Goal: Task Accomplishment & Management: Use online tool/utility

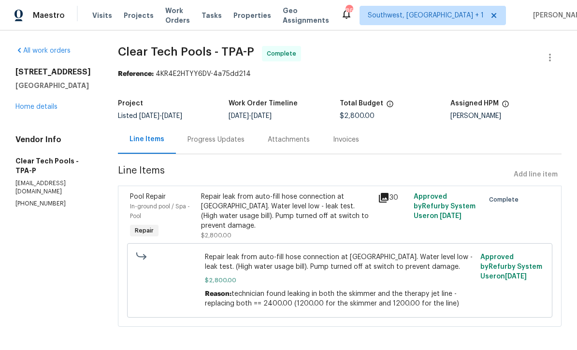
click at [130, 17] on span "Projects" at bounding box center [139, 16] width 30 height 10
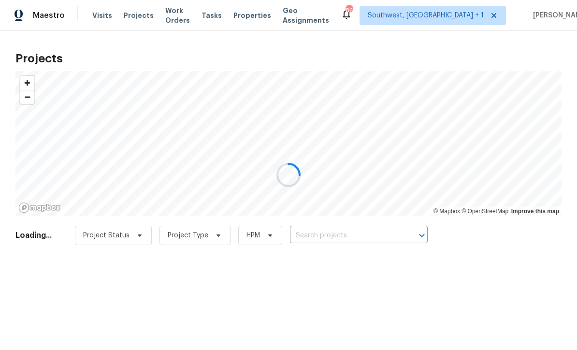
click at [356, 236] on div at bounding box center [288, 175] width 577 height 350
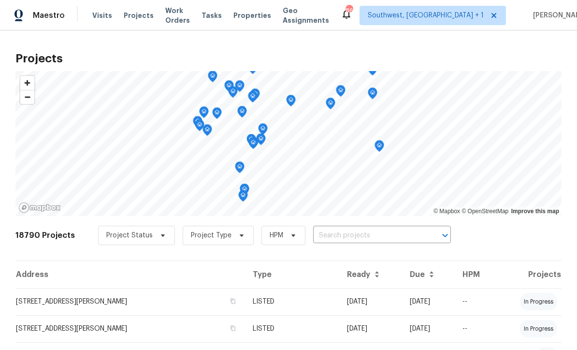
click at [354, 240] on input "text" at bounding box center [368, 235] width 111 height 15
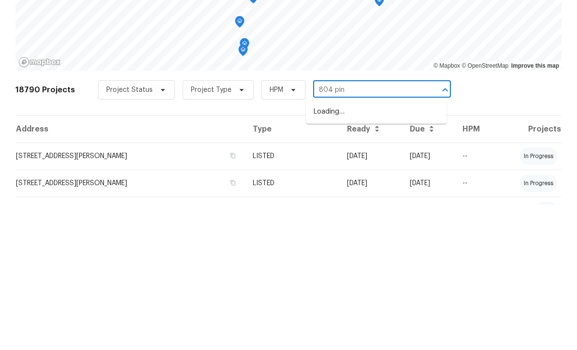
type input "804 pine"
click at [403, 249] on li "[STREET_ADDRESS]" at bounding box center [376, 257] width 141 height 16
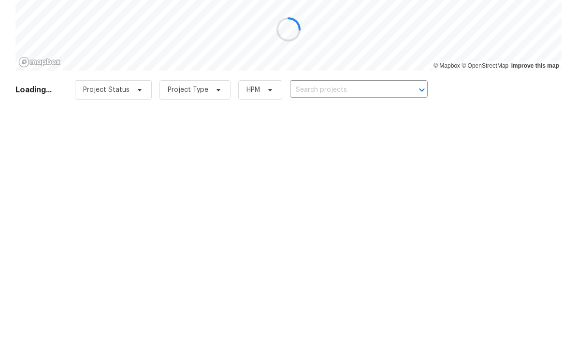
type input "[STREET_ADDRESS]"
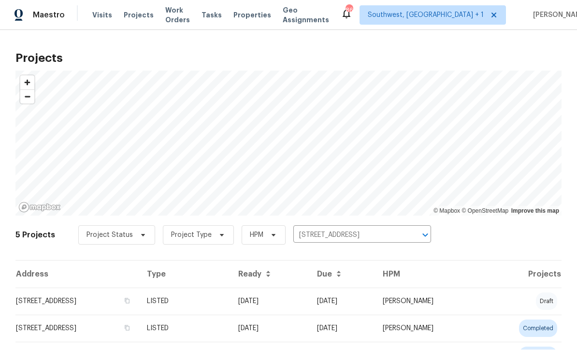
scroll to position [0, 0]
click at [309, 305] on td "[DATE]" at bounding box center [269, 301] width 79 height 27
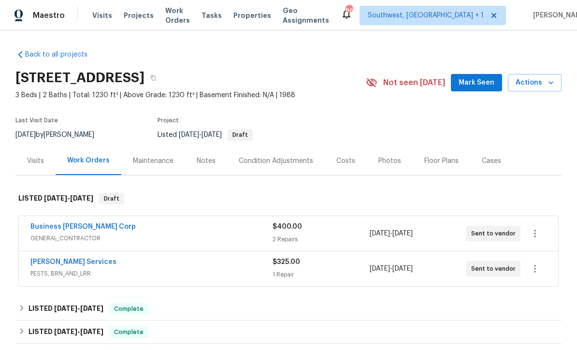
click at [45, 229] on link "Business [PERSON_NAME] Corp" at bounding box center [82, 226] width 105 height 7
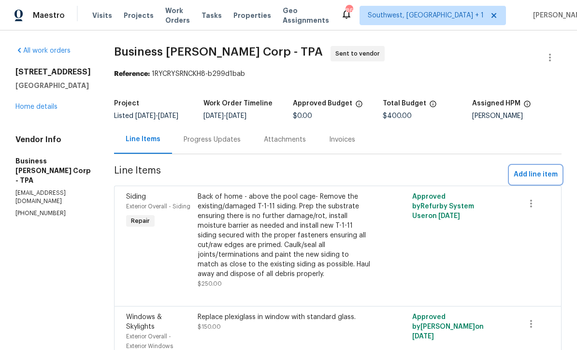
click at [542, 179] on span "Add line item" at bounding box center [535, 175] width 44 height 12
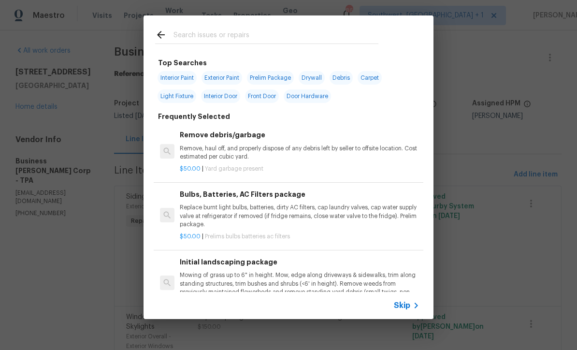
click at [412, 311] on icon at bounding box center [416, 305] width 12 height 12
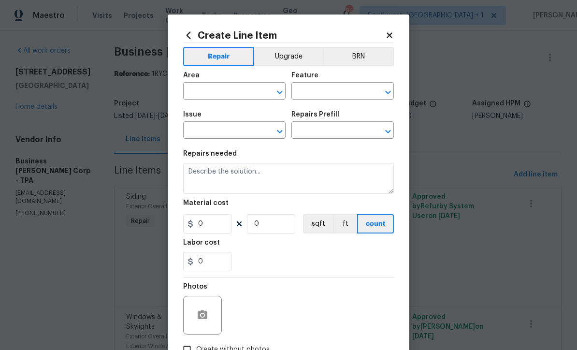
click at [223, 96] on input "text" at bounding box center [220, 92] width 75 height 15
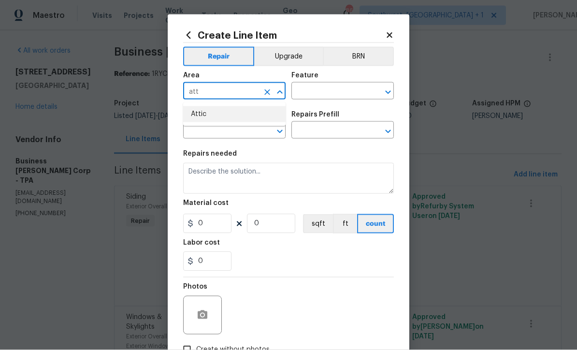
click at [208, 114] on li "Attic" at bounding box center [234, 114] width 102 height 16
type input "Attic"
click at [339, 87] on input "text" at bounding box center [328, 92] width 75 height 15
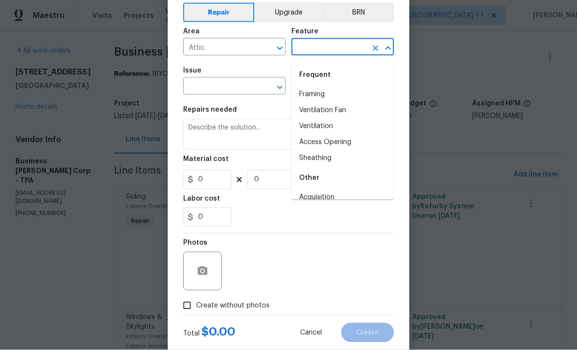
scroll to position [43, 0]
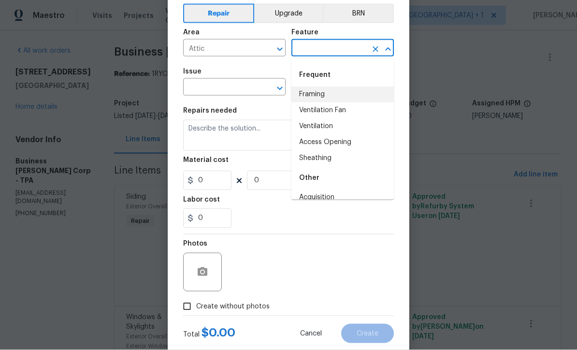
click at [317, 94] on li "Framing" at bounding box center [342, 94] width 102 height 16
type input "Framing"
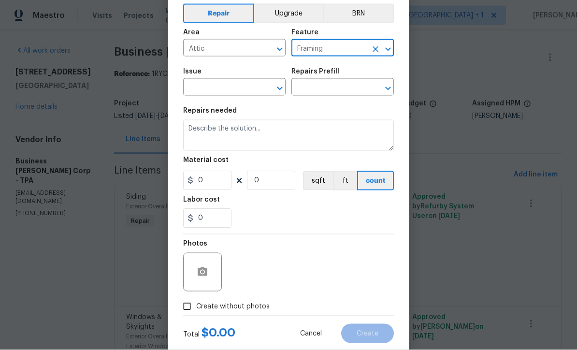
click at [243, 89] on input "text" at bounding box center [220, 88] width 75 height 15
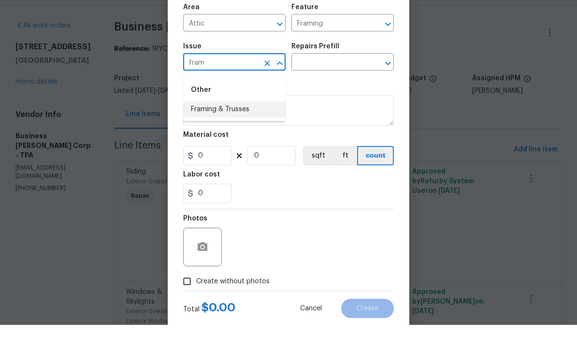
click at [250, 127] on li "Framing & Trusses" at bounding box center [234, 135] width 102 height 16
type input "Framing & Trusses"
click at [341, 81] on input "text" at bounding box center [328, 88] width 75 height 15
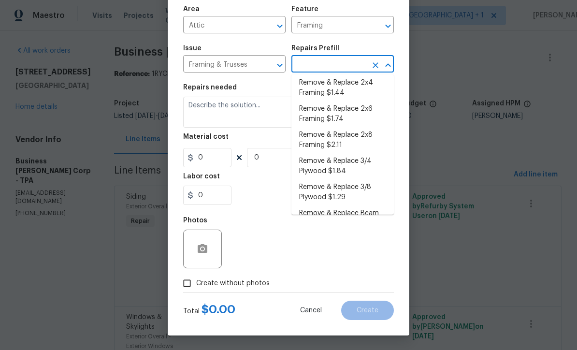
scroll to position [60, 0]
click at [342, 89] on li "Remove & Replace 2x4 Framing $1.44" at bounding box center [342, 89] width 102 height 26
type input "Remove & Replace 2x4 Framing $1.44"
type textarea "Remove the existing 2x4 framing (if present). Install new 2x4 wood framing 16''…"
type input "1"
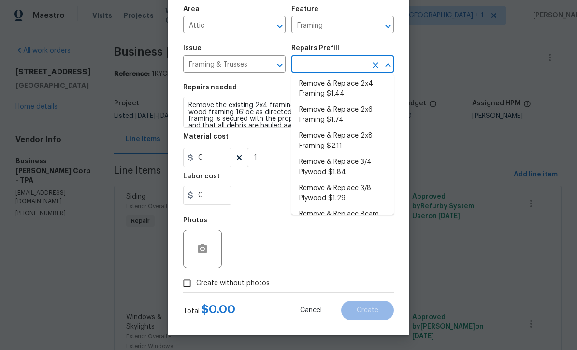
type input "Remove & Replace 2x4 Framing $1.44"
type input "1.44"
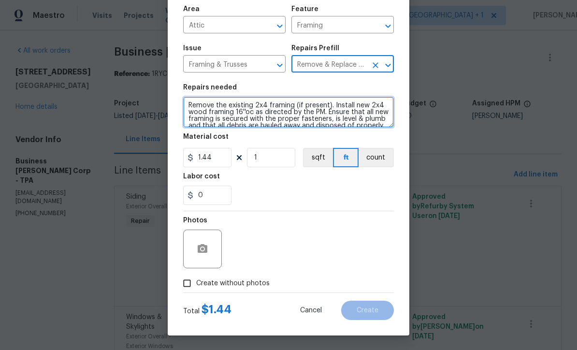
click at [320, 105] on textarea "Remove the existing 2x4 framing (if present). Install new 2x4 wood framing 16''…" at bounding box center [288, 112] width 211 height 31
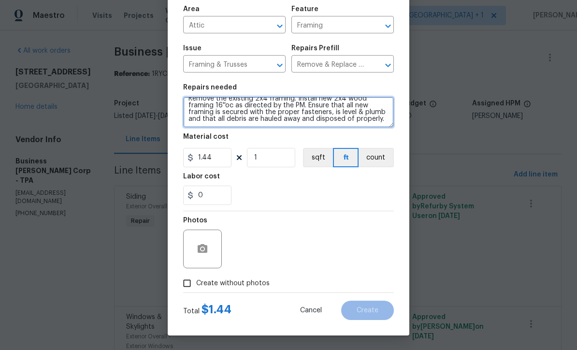
scroll to position [7, 0]
type textarea "Remove the existing 2x4 framing. Install new 2x4 wood framing 16''oc as directe…"
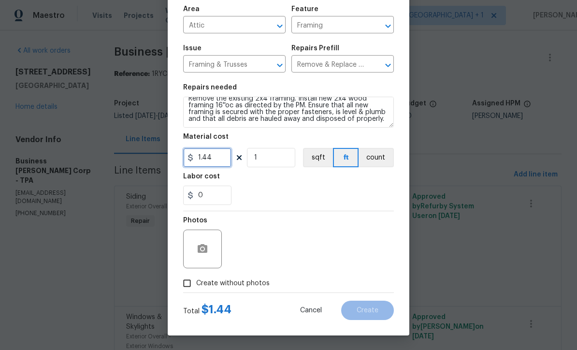
click at [227, 163] on input "1.44" at bounding box center [207, 157] width 48 height 19
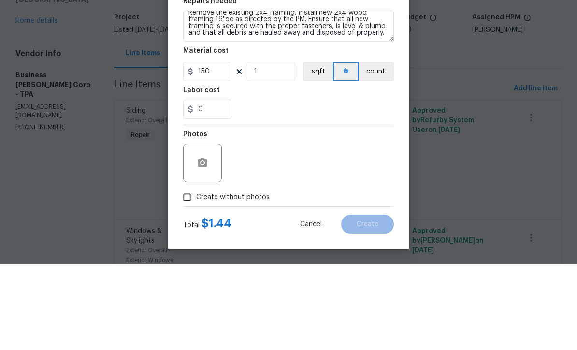
scroll to position [32, 0]
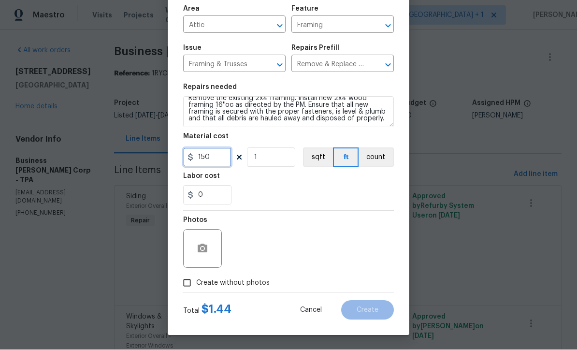
type input "150"
click at [192, 289] on input "Create without photos" at bounding box center [187, 283] width 18 height 18
checkbox input "true"
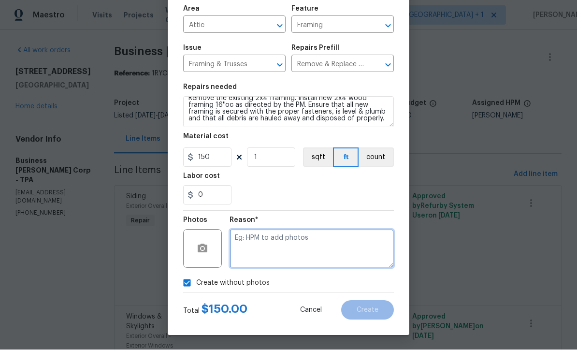
click at [284, 248] on textarea at bounding box center [311, 248] width 164 height 39
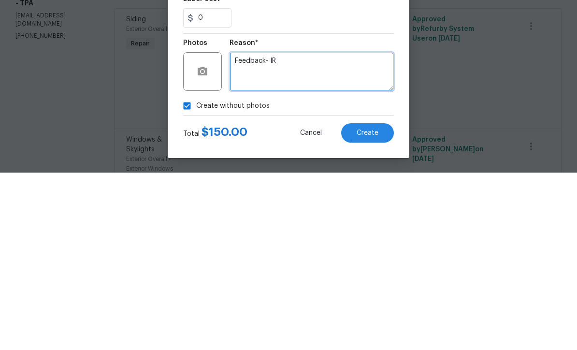
type textarea "Feedback- IR"
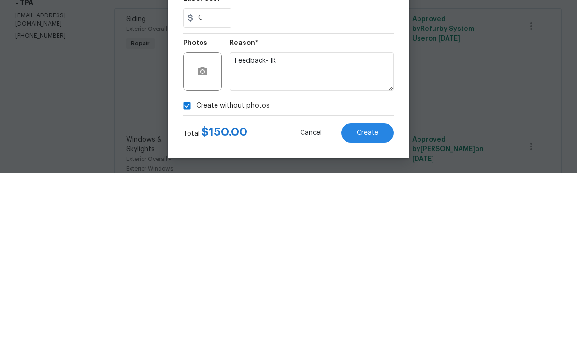
click at [373, 307] on span "Create" at bounding box center [367, 310] width 22 height 7
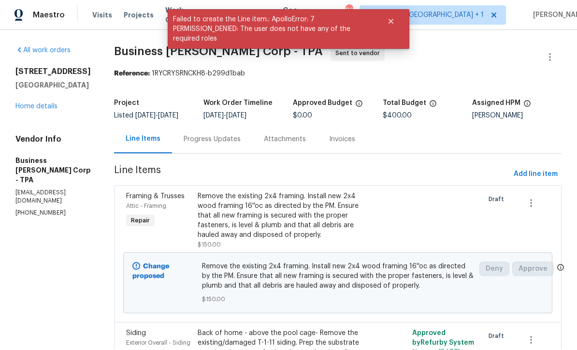
scroll to position [0, 0]
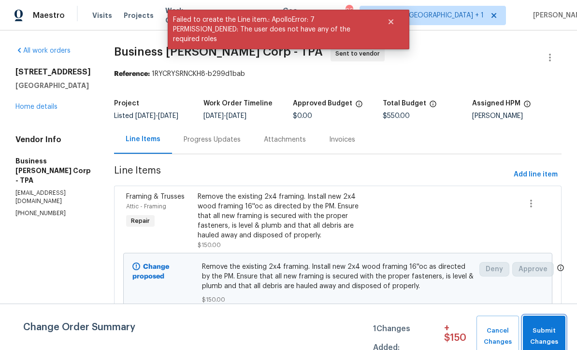
click at [543, 333] on span "Submit Changes" at bounding box center [543, 336] width 33 height 22
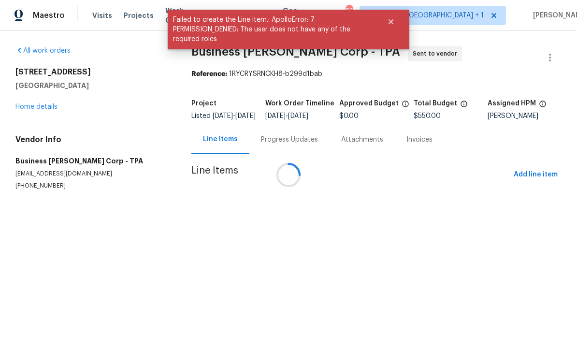
scroll to position [0, 0]
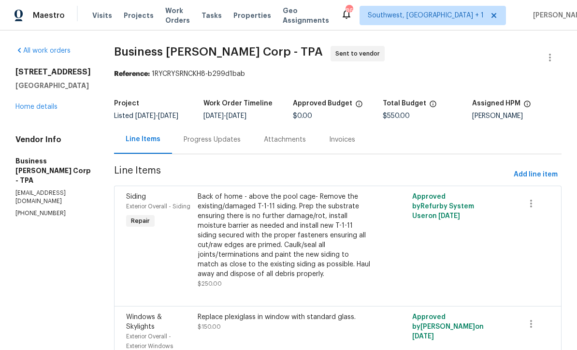
click at [39, 104] on link "Home details" at bounding box center [36, 106] width 42 height 7
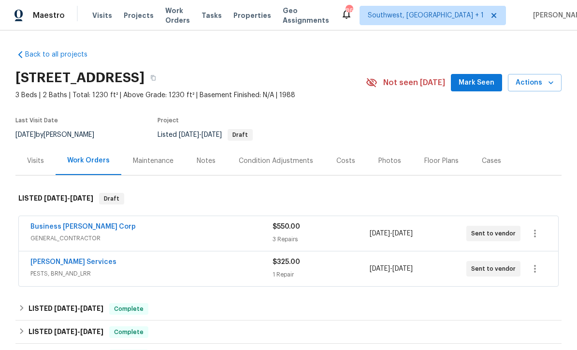
scroll to position [8, 0]
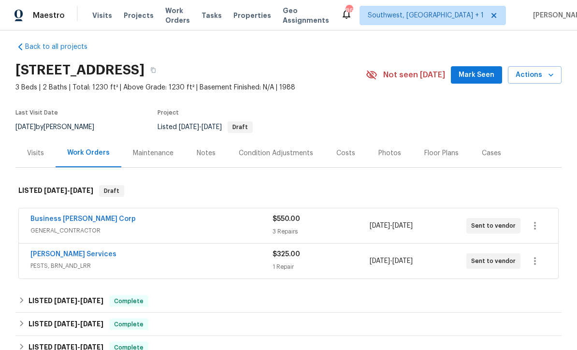
click at [50, 264] on span "PESTS, BRN_AND_LRR" at bounding box center [151, 266] width 242 height 10
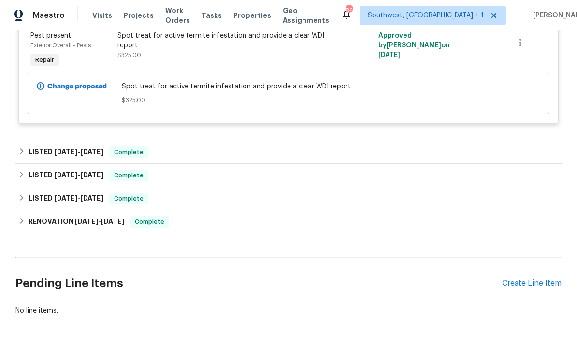
scroll to position [285, 0]
